Goal: Navigation & Orientation: Find specific page/section

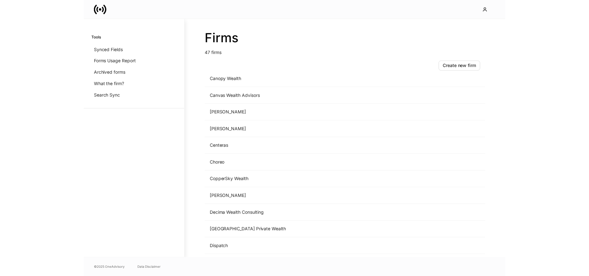
scroll to position [169, 0]
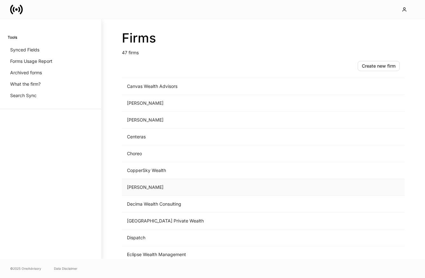
click at [161, 187] on td "[PERSON_NAME]" at bounding box center [210, 187] width 177 height 17
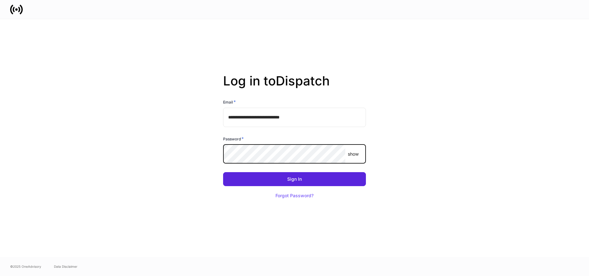
click at [223, 172] on button "Sign In" at bounding box center [294, 179] width 143 height 14
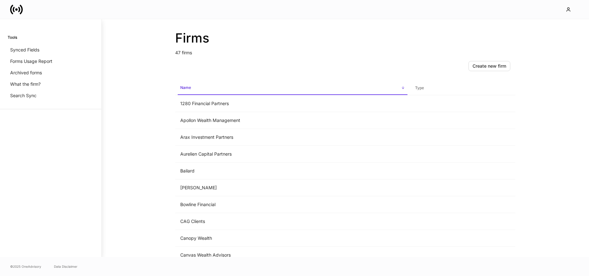
click at [176, 7] on div at bounding box center [294, 9] width 589 height 19
